Goal: Task Accomplishment & Management: Use online tool/utility

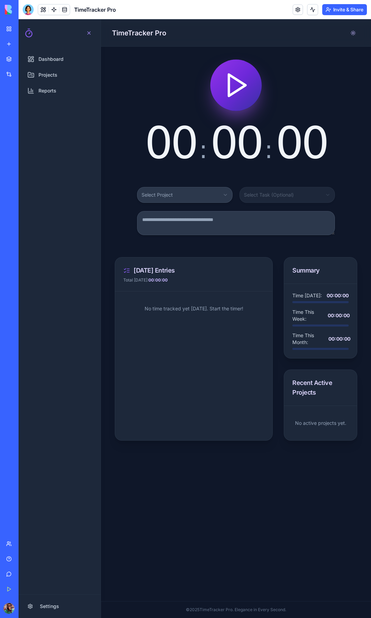
click at [186, 138] on span "00" at bounding box center [171, 142] width 52 height 51
click at [61, 62] on span "Dashboard" at bounding box center [51, 59] width 25 height 7
click at [7, 30] on link "My Workspace" at bounding box center [16, 29] width 28 height 14
click at [25, 46] on div "New app" at bounding box center [21, 44] width 9 height 7
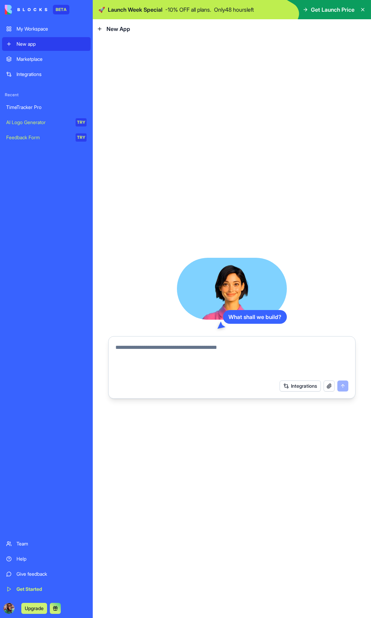
click at [293, 388] on button "Integrations" at bounding box center [300, 386] width 41 height 11
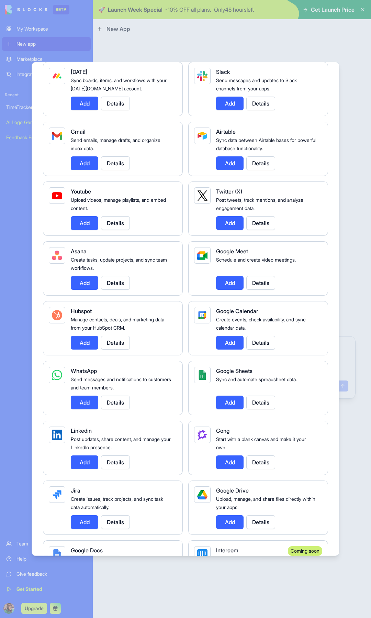
scroll to position [81, 0]
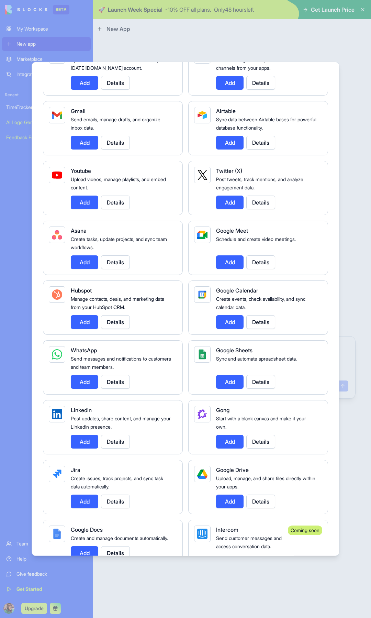
click at [224, 323] on button "Add" at bounding box center [230, 322] width 28 height 14
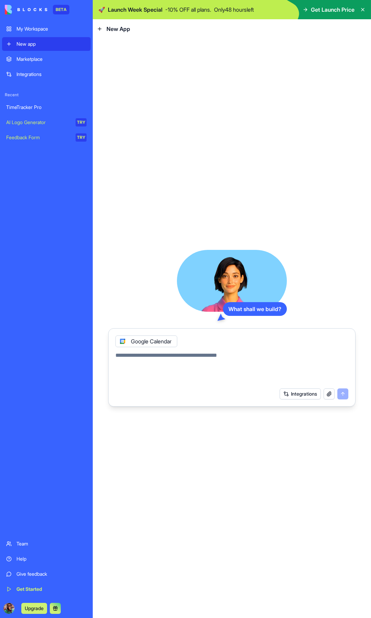
click at [209, 356] on textarea at bounding box center [232, 367] width 233 height 33
type textarea "**********"
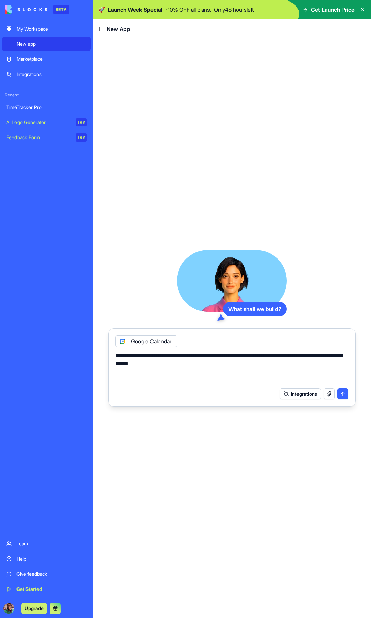
click at [344, 394] on button "submit" at bounding box center [343, 393] width 11 height 11
click at [342, 393] on button "submit" at bounding box center [343, 393] width 11 height 11
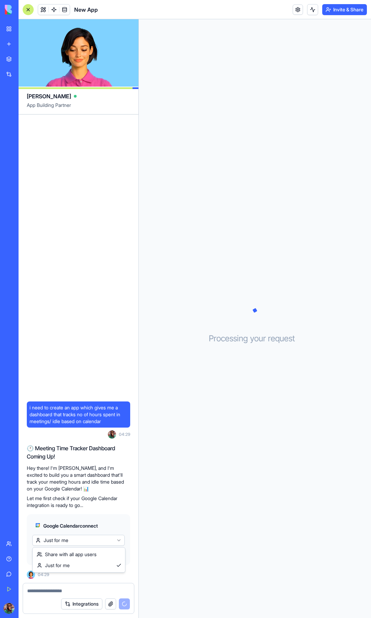
click at [82, 541] on html "BETA My Workspace New app Marketplace Integrations Recent TimeTracker Pro New A…" at bounding box center [185, 309] width 371 height 618
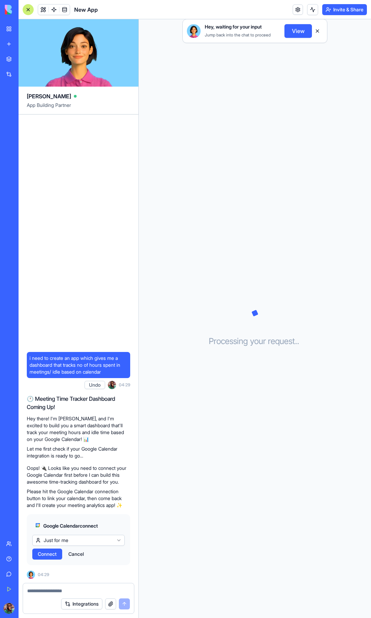
click at [44, 557] on span "Connect" at bounding box center [47, 554] width 19 height 7
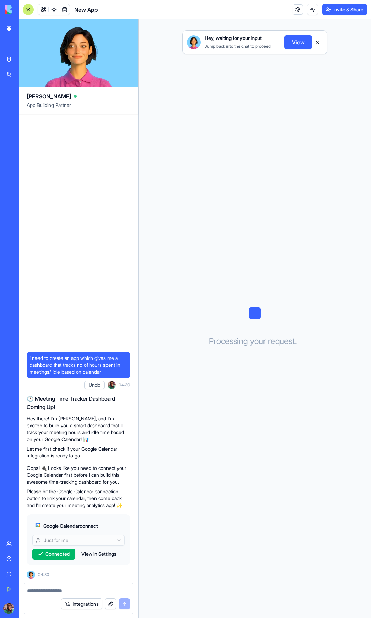
click at [59, 557] on span "Connected" at bounding box center [57, 554] width 24 height 7
click at [60, 590] on textarea at bounding box center [78, 590] width 103 height 7
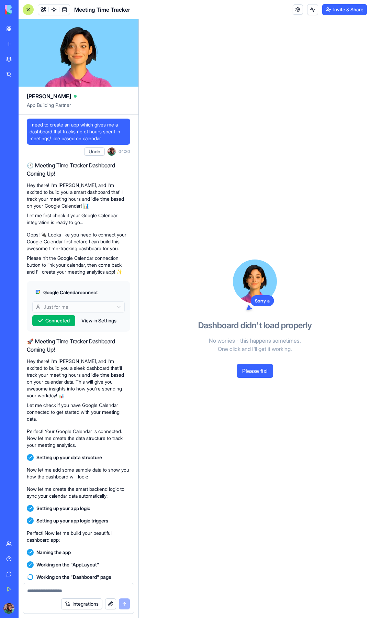
scroll to position [154, 0]
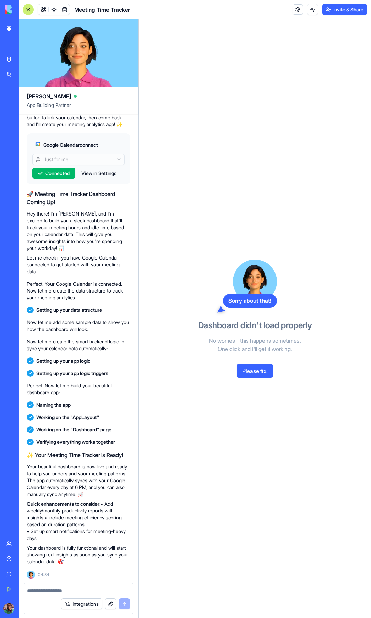
click at [252, 375] on button "Please fix!" at bounding box center [255, 371] width 36 height 14
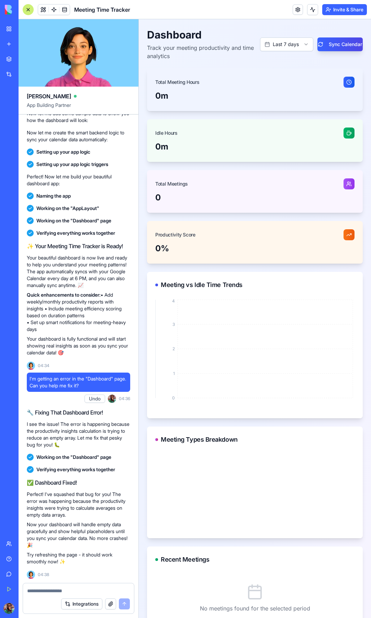
scroll to position [0, 0]
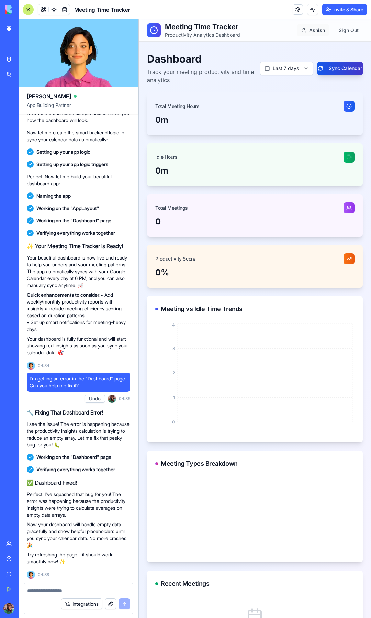
click at [334, 69] on button "Sync Calendar" at bounding box center [340, 69] width 45 height 14
